Goal: Find specific page/section: Find specific page/section

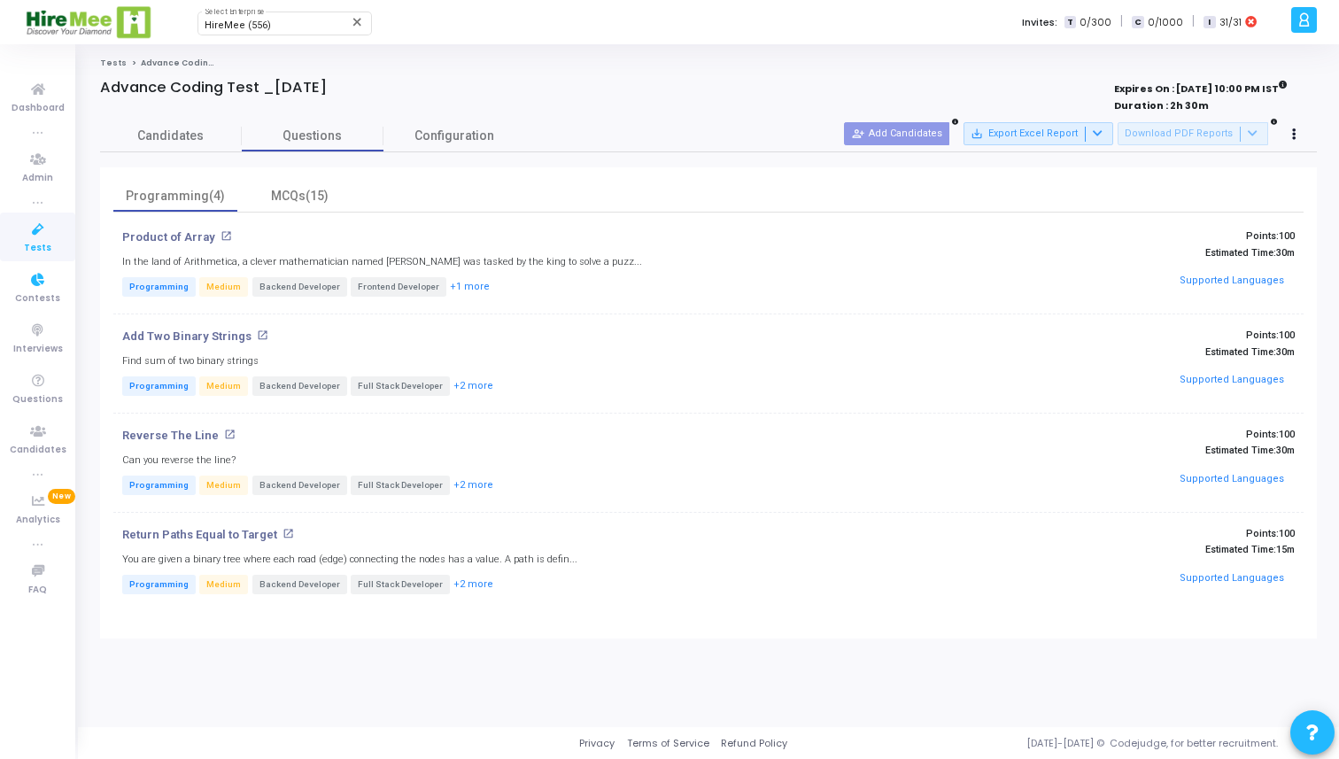
click at [35, 233] on icon at bounding box center [37, 230] width 37 height 22
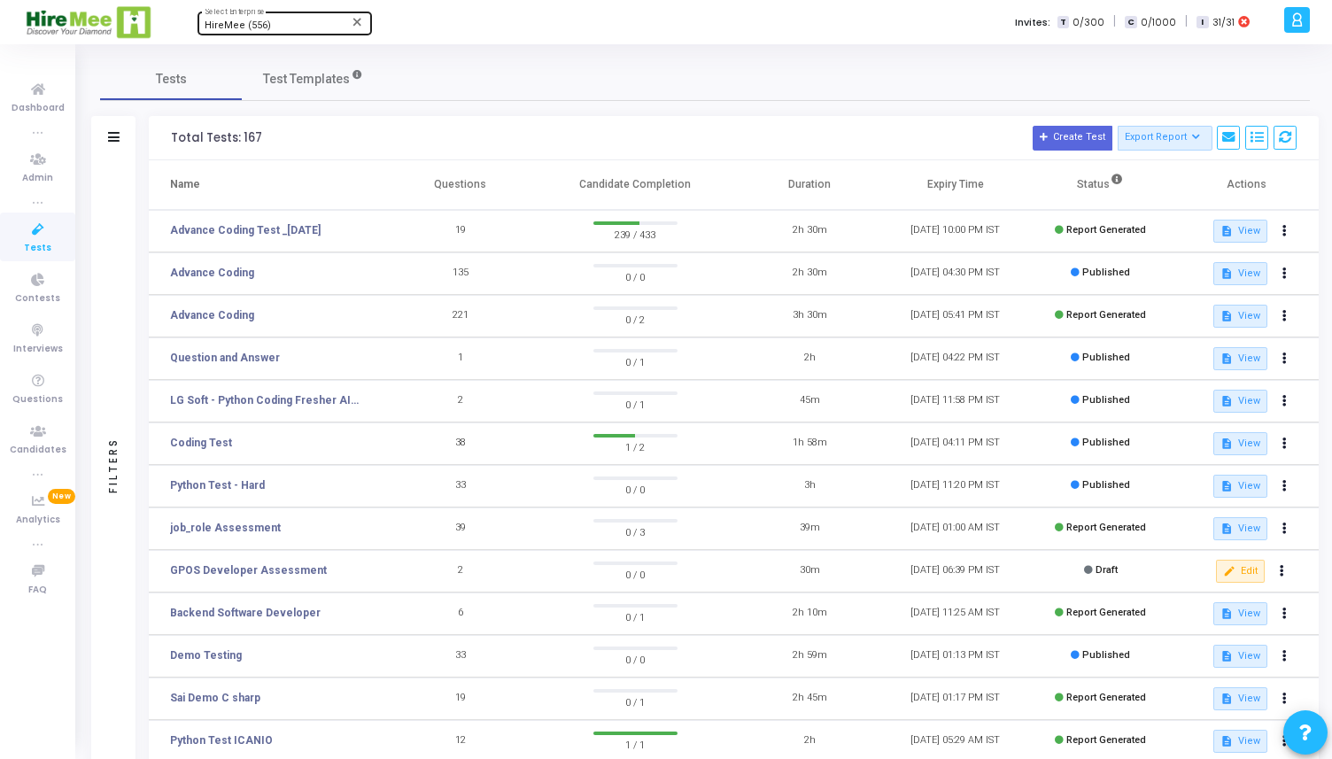
click at [236, 26] on span "HireMee (556)" at bounding box center [238, 25] width 66 height 12
type input "remote"
click at [302, 56] on span "AllRemote (793)" at bounding box center [311, 56] width 213 height 29
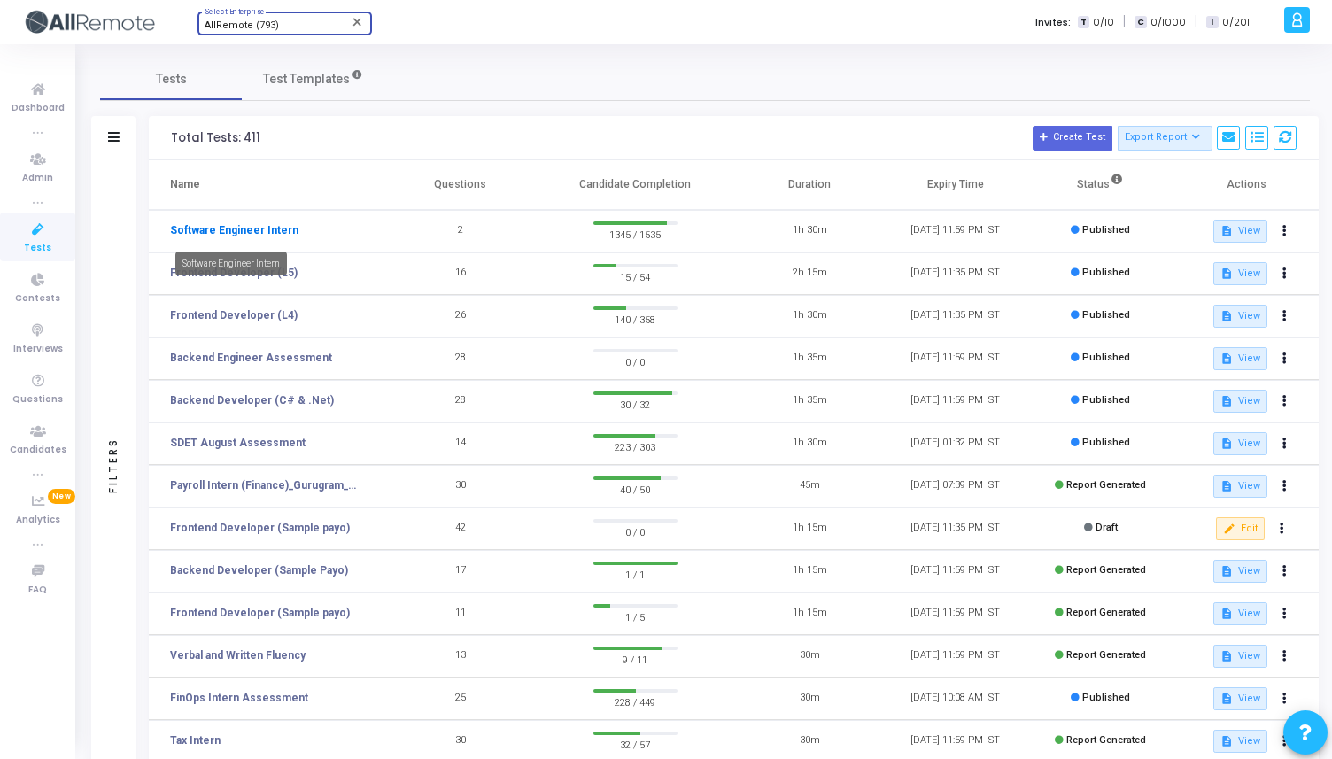
click at [247, 223] on link "Software Engineer Intern" at bounding box center [234, 230] width 128 height 16
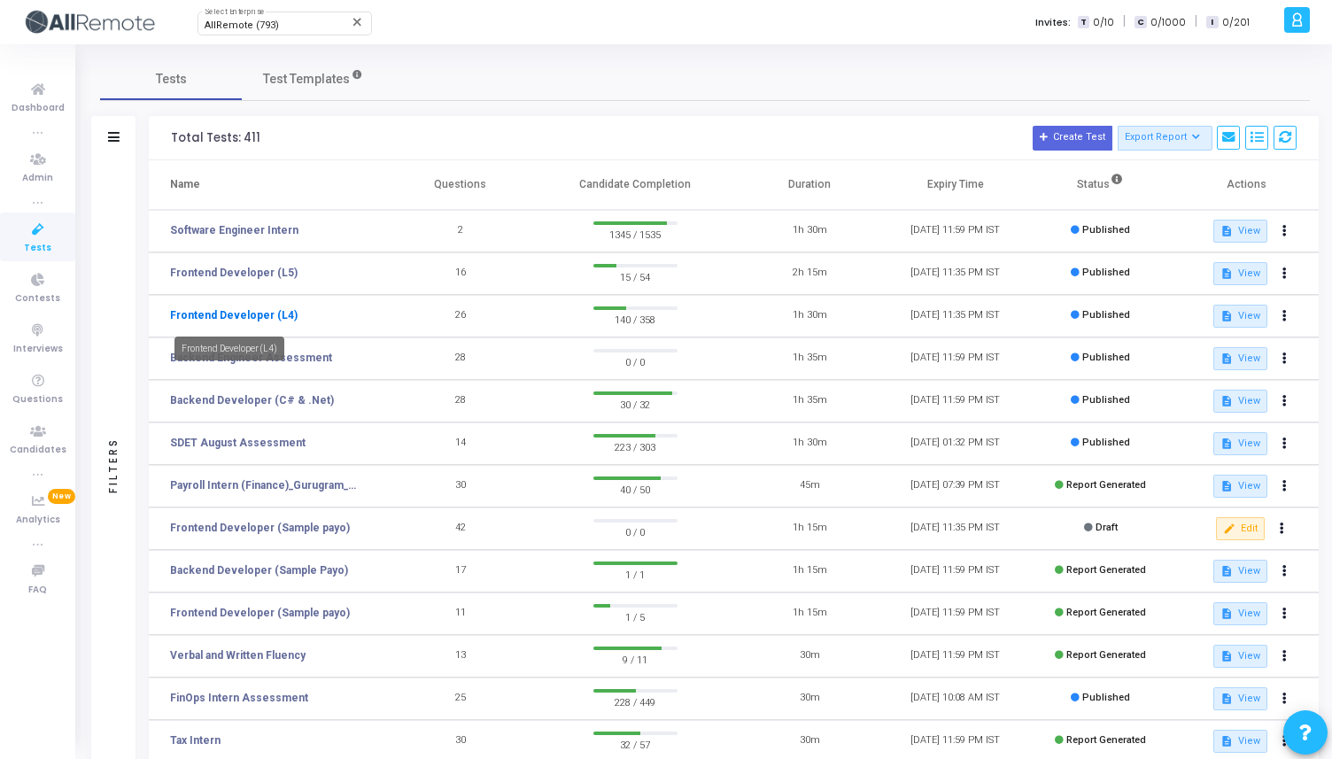
click at [244, 320] on link "Frontend Developer (L4)" at bounding box center [234, 315] width 128 height 16
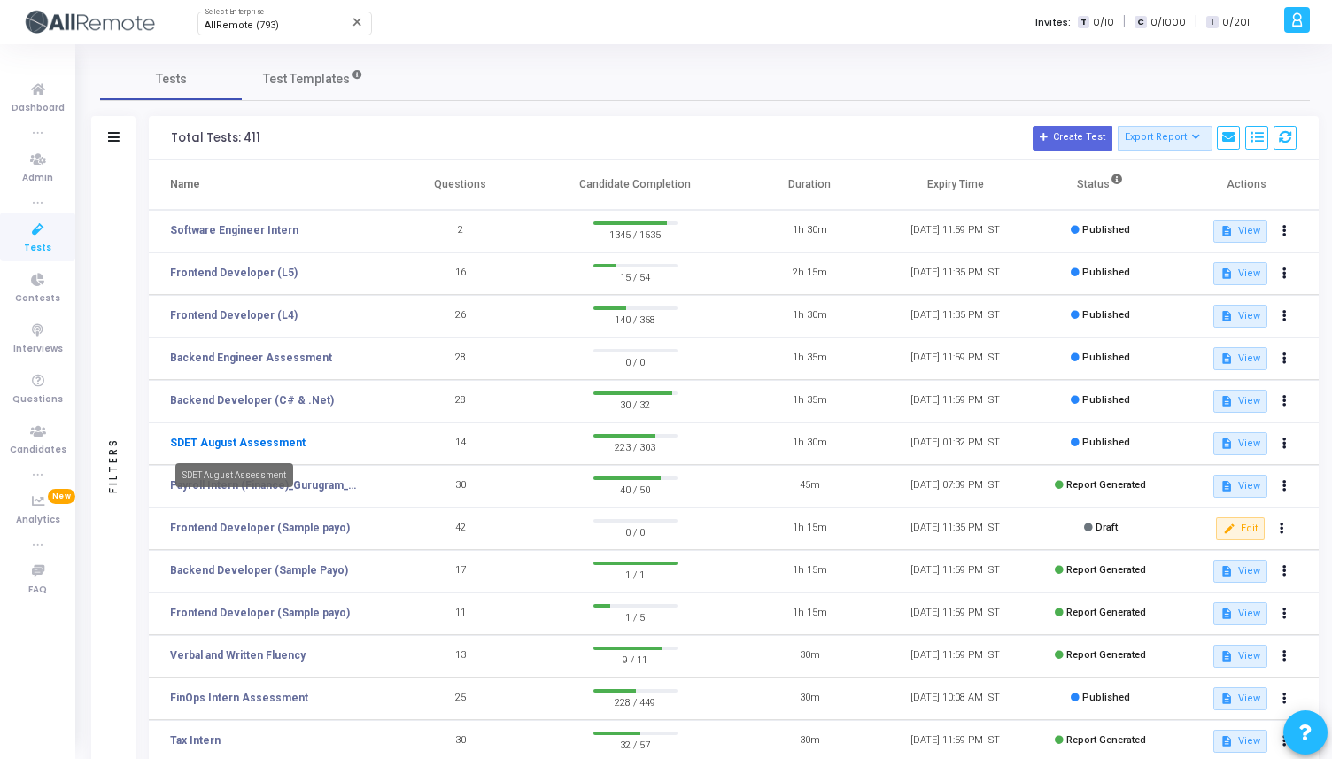
click at [275, 448] on link "SDET August Assessment" at bounding box center [238, 443] width 136 height 16
